Goal: Transaction & Acquisition: Purchase product/service

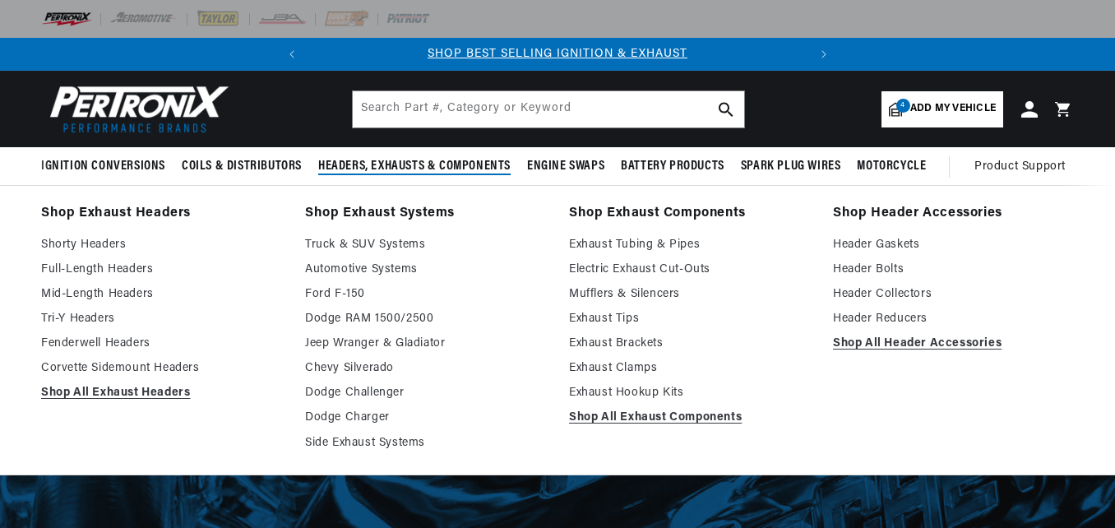
select select "Industrial"
select select "1960"
select select "Towmotor"
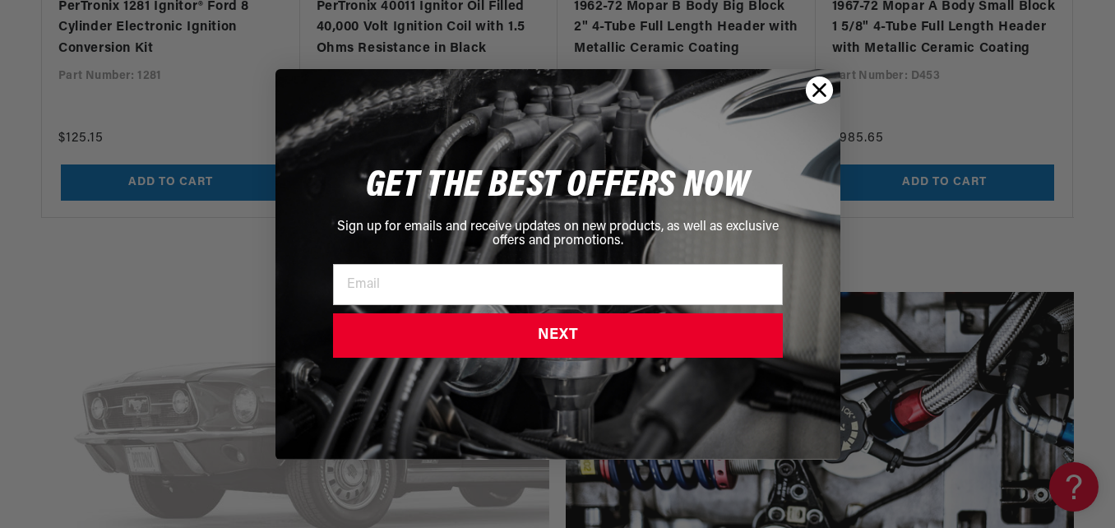
scroll to position [2137, 0]
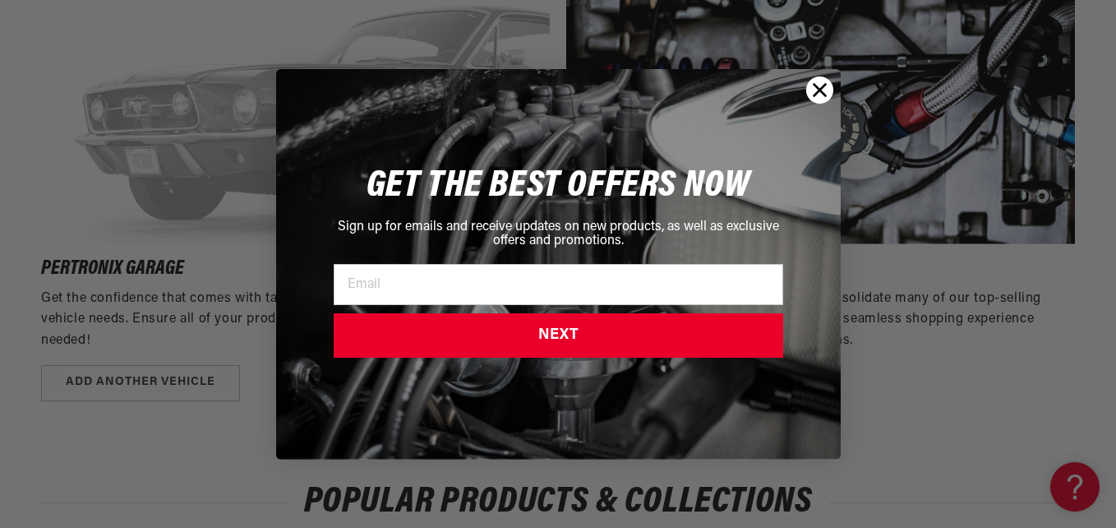
click at [817, 90] on circle "Close dialog" at bounding box center [819, 89] width 27 height 27
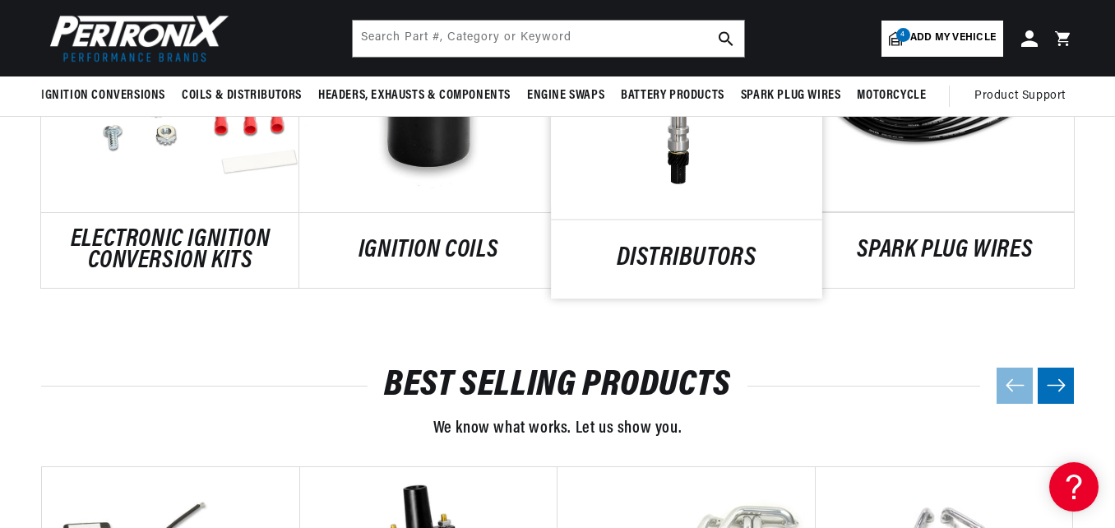
scroll to position [1315, 0]
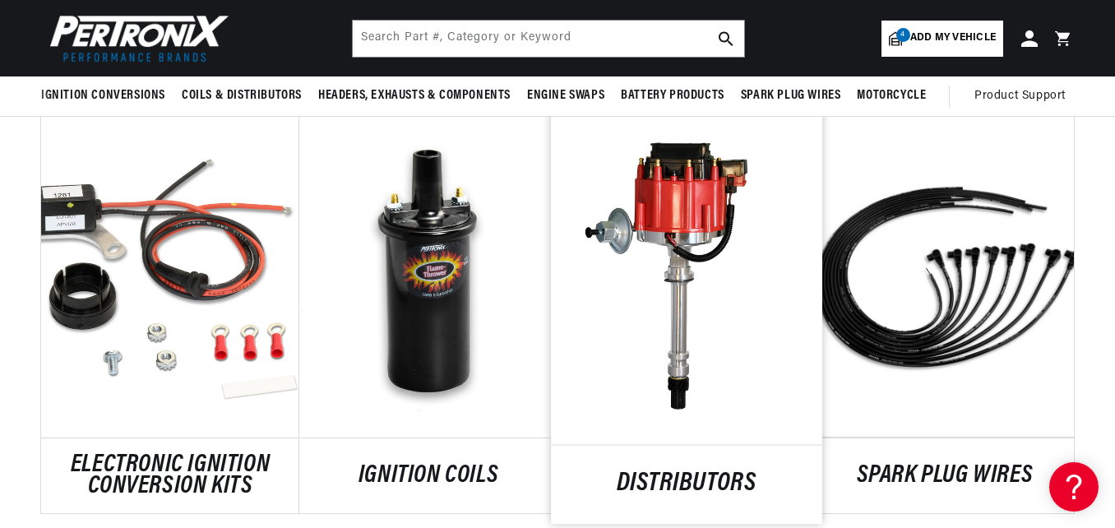
click at [666, 473] on link "DISTRIBUTORS" at bounding box center [686, 484] width 271 height 22
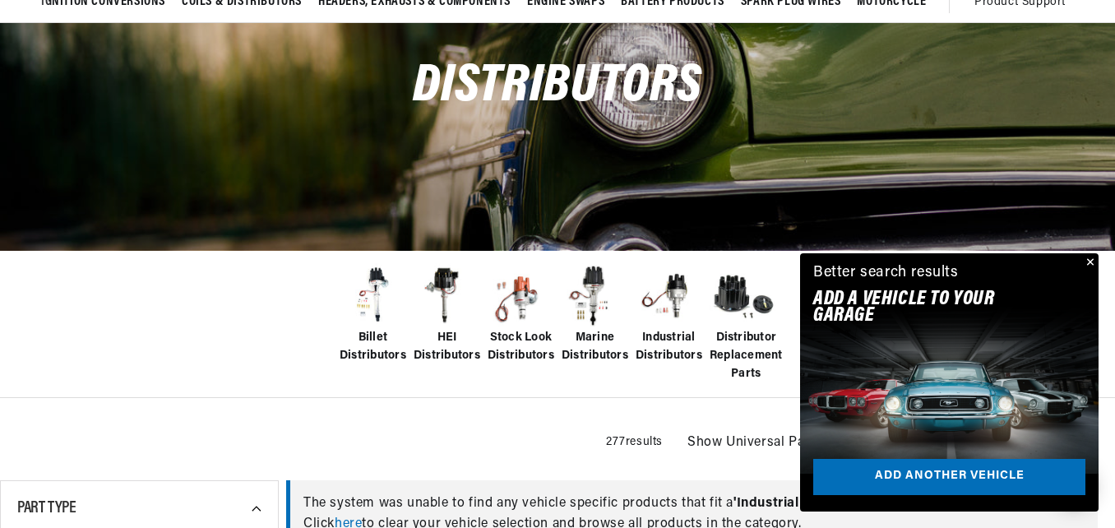
click at [660, 345] on span "Industrial Distributors" at bounding box center [668, 347] width 67 height 37
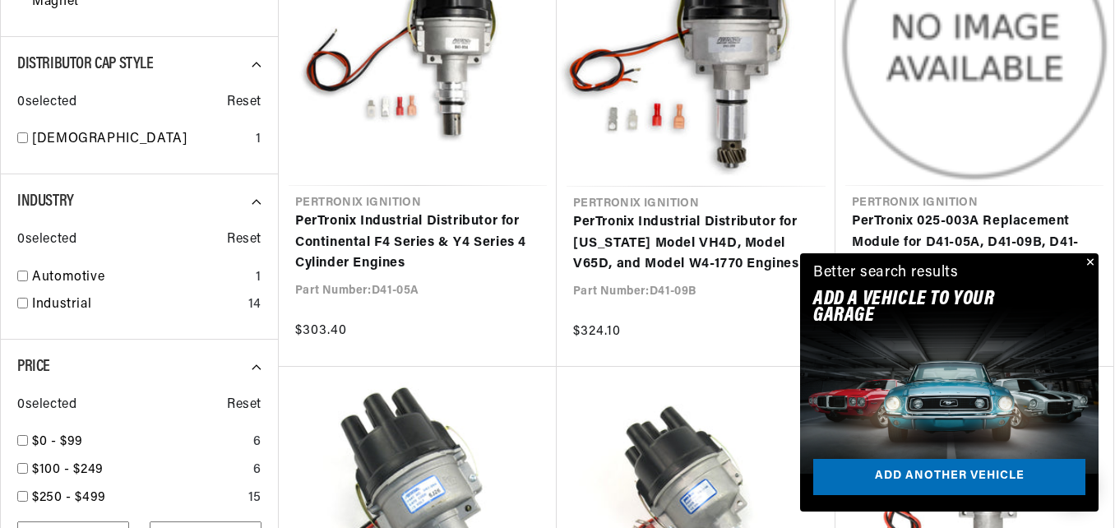
click at [16, 303] on div "Industry 0 selected Reset Automotive 1 Industrial 14" at bounding box center [139, 256] width 278 height 165
click at [21, 303] on input "checkbox" at bounding box center [22, 303] width 11 height 11
checkbox input "false"
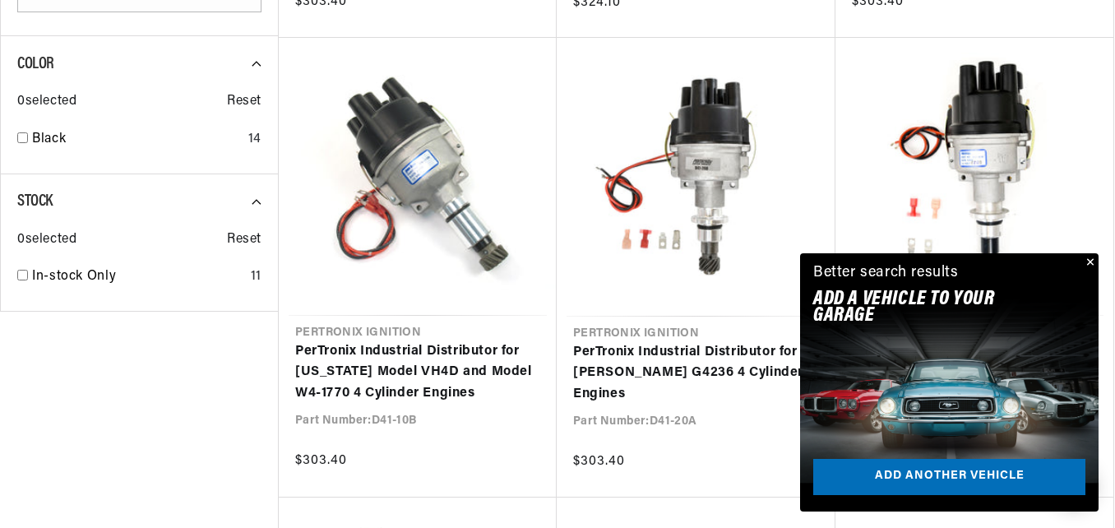
click at [1088, 261] on button "Close" at bounding box center [1089, 263] width 20 height 20
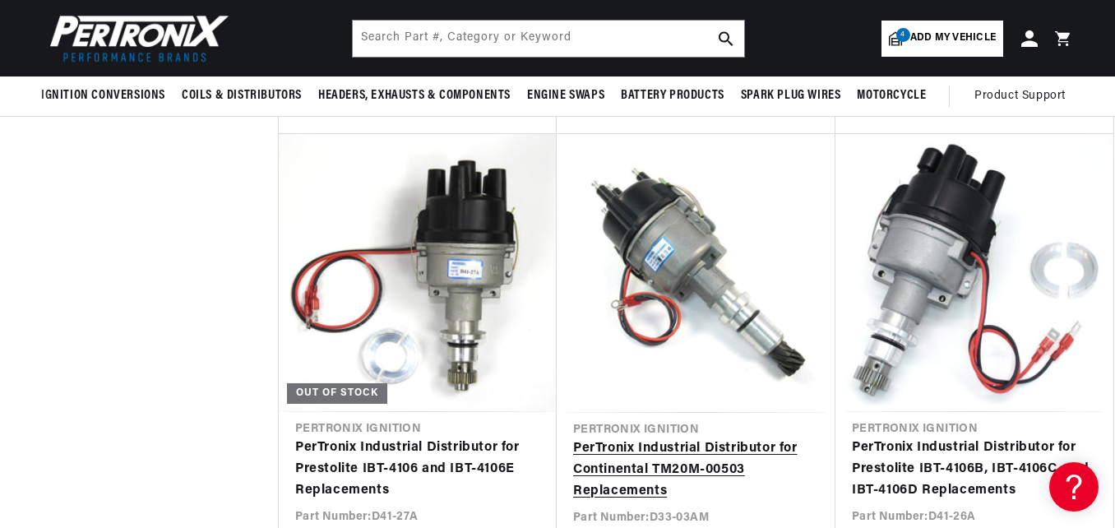
click at [740, 438] on link "PerTronix Industrial Distributor for Continental TM20M-00503 Replacements" at bounding box center [696, 469] width 246 height 63
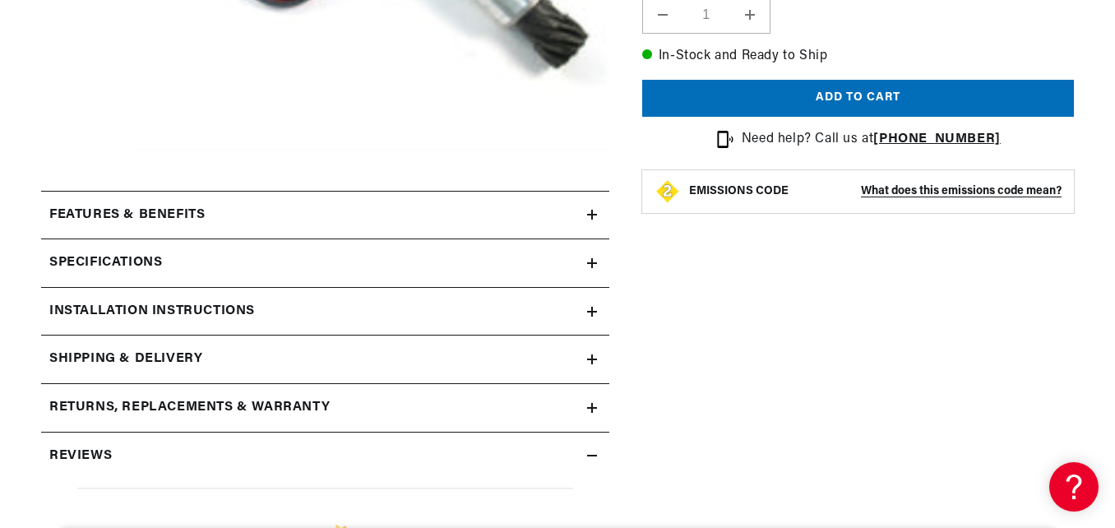
scroll to position [0, 498]
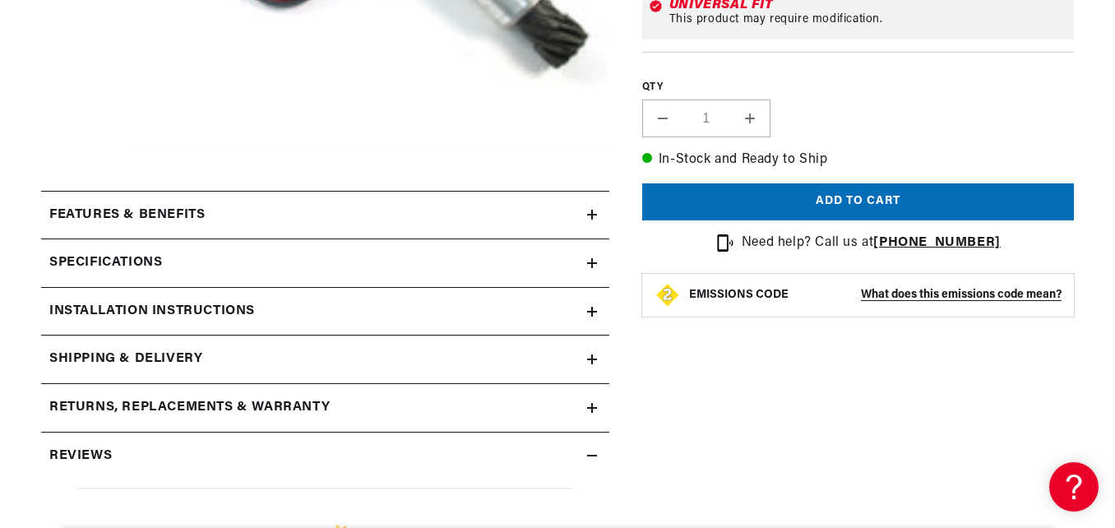
click at [594, 210] on icon at bounding box center [592, 215] width 10 height 10
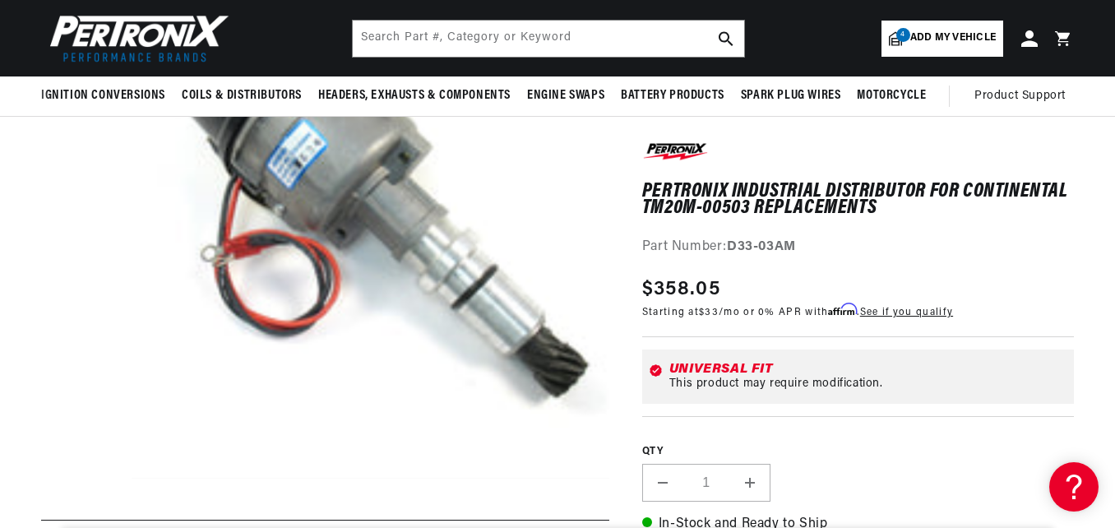
scroll to position [0, 0]
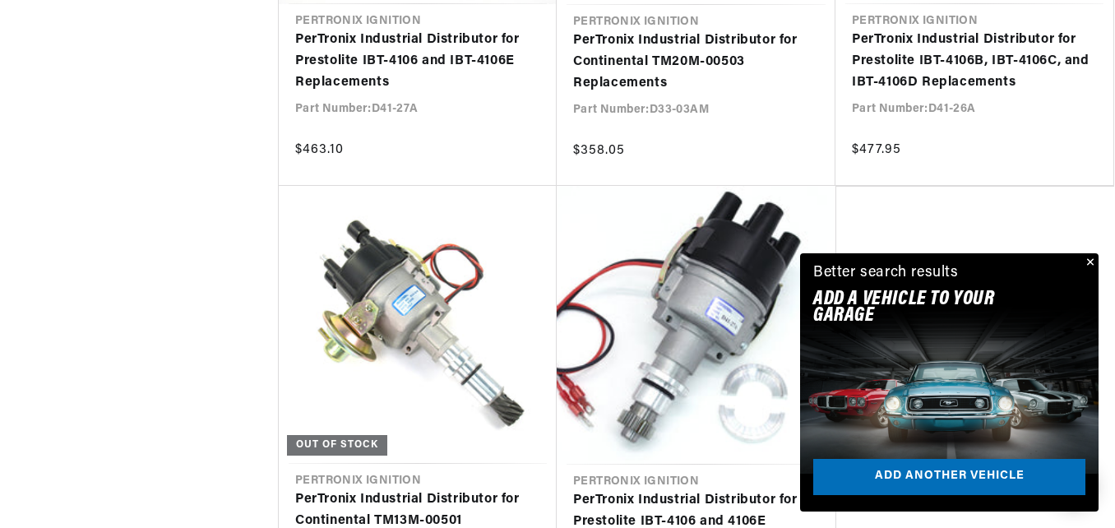
scroll to position [2549, 0]
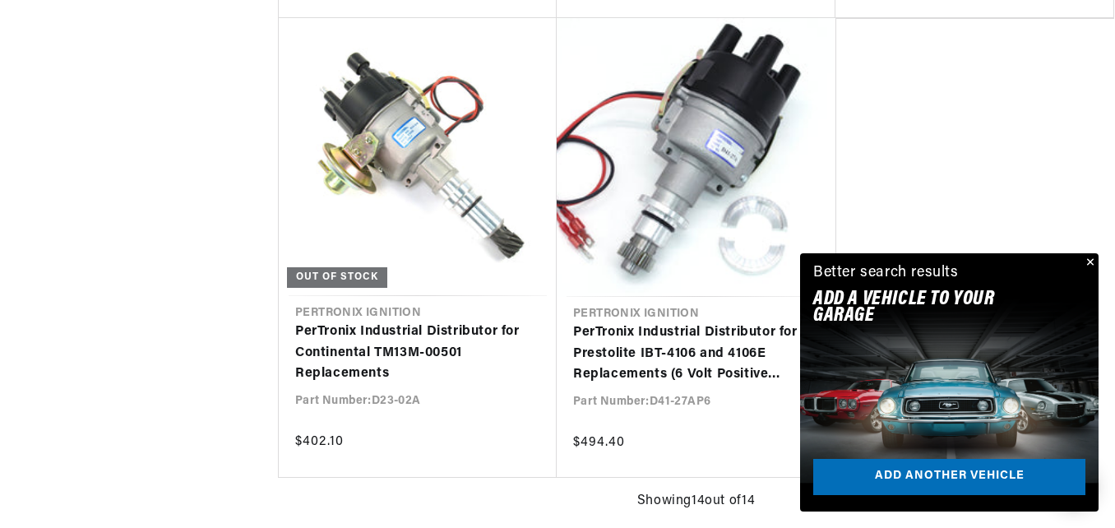
drag, startPoint x: 1087, startPoint y: 262, endPoint x: 1052, endPoint y: 270, distance: 35.3
click at [1087, 261] on button "Close" at bounding box center [1089, 263] width 20 height 20
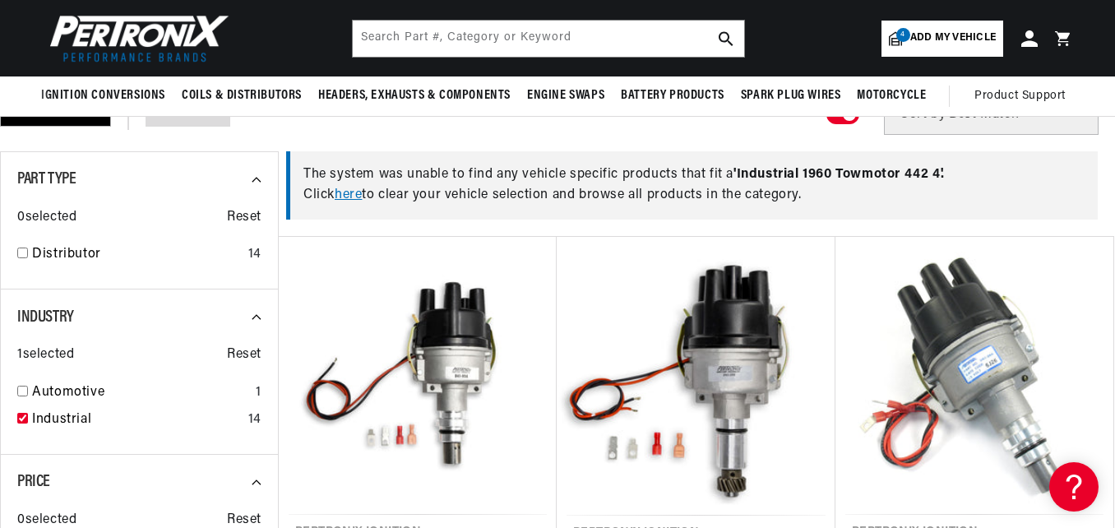
scroll to position [0, 498]
